Goal: Communication & Community: Share content

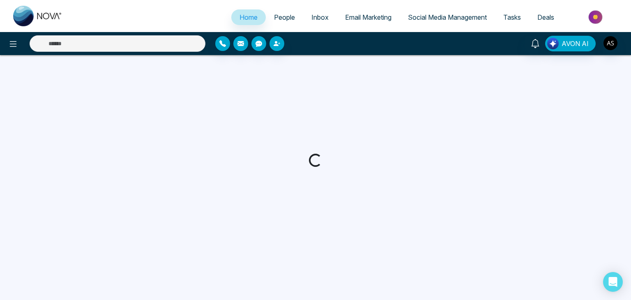
select select "*"
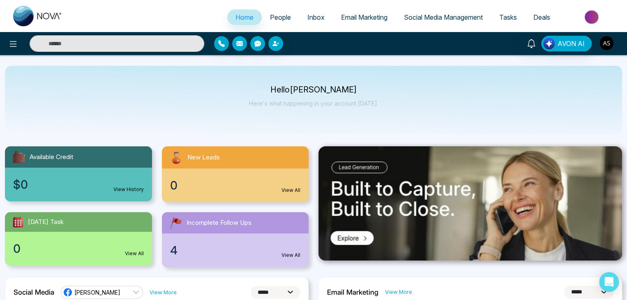
click at [604, 41] on img "button" at bounding box center [607, 43] width 14 height 14
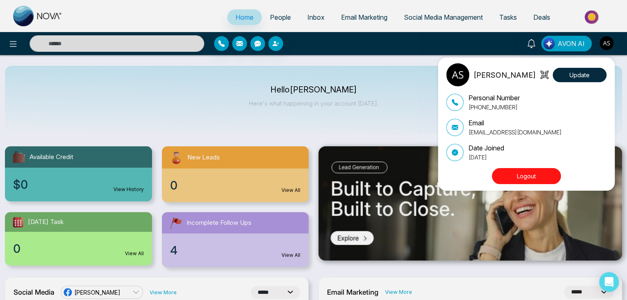
click at [515, 176] on button "Logout" at bounding box center [526, 176] width 69 height 16
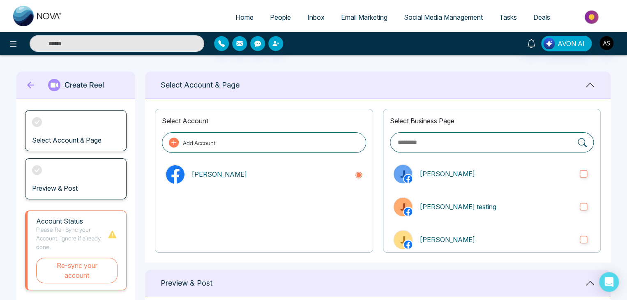
scroll to position [12, 0]
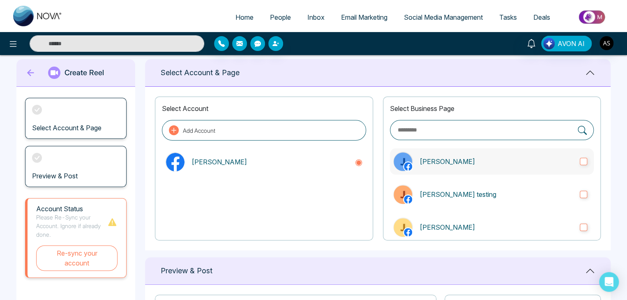
click at [495, 163] on p "[PERSON_NAME]" at bounding box center [497, 162] width 154 height 10
click at [483, 201] on label "[PERSON_NAME] testing" at bounding box center [492, 194] width 204 height 26
click at [502, 226] on p "John Demo" at bounding box center [497, 227] width 154 height 10
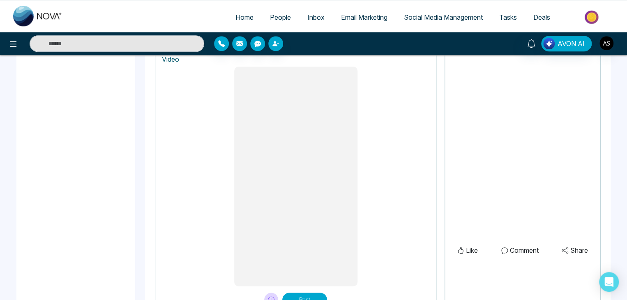
scroll to position [379, 0]
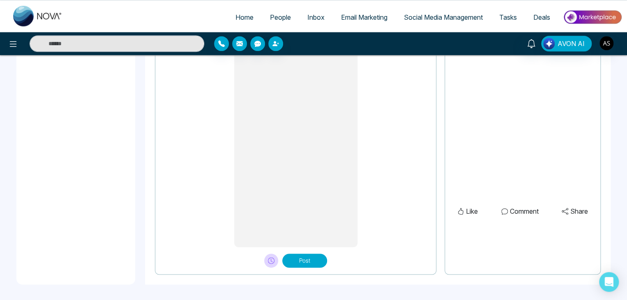
click at [320, 254] on button "Post" at bounding box center [304, 261] width 45 height 14
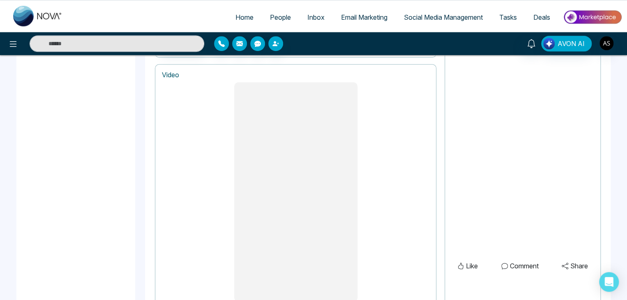
scroll to position [321, 0]
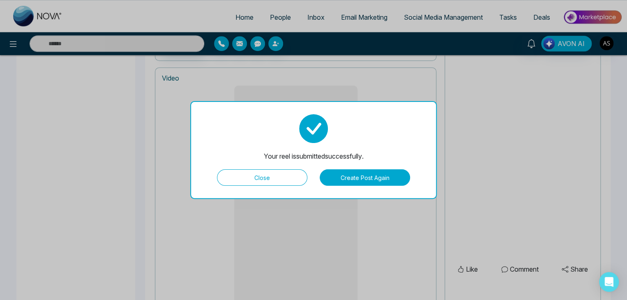
click at [259, 175] on button "Close" at bounding box center [262, 177] width 90 height 16
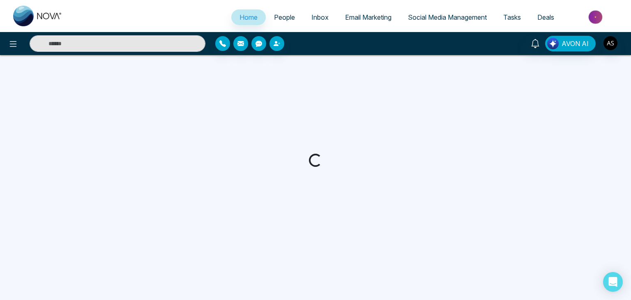
select select "*"
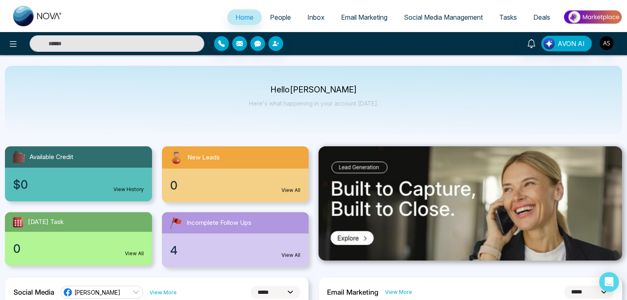
drag, startPoint x: 604, startPoint y: 45, endPoint x: 464, endPoint y: 96, distance: 149.1
click at [464, 96] on div "Hello Alin Shah Here's what happening in your account today." at bounding box center [313, 100] width 617 height 68
click at [608, 43] on img "button" at bounding box center [607, 43] width 14 height 14
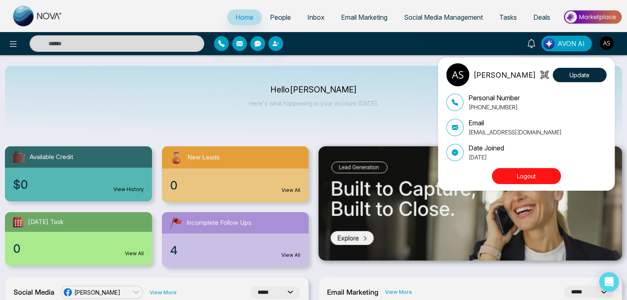
click at [534, 178] on button "Logout" at bounding box center [526, 176] width 69 height 16
